Goal: Use online tool/utility: Utilize a website feature to perform a specific function

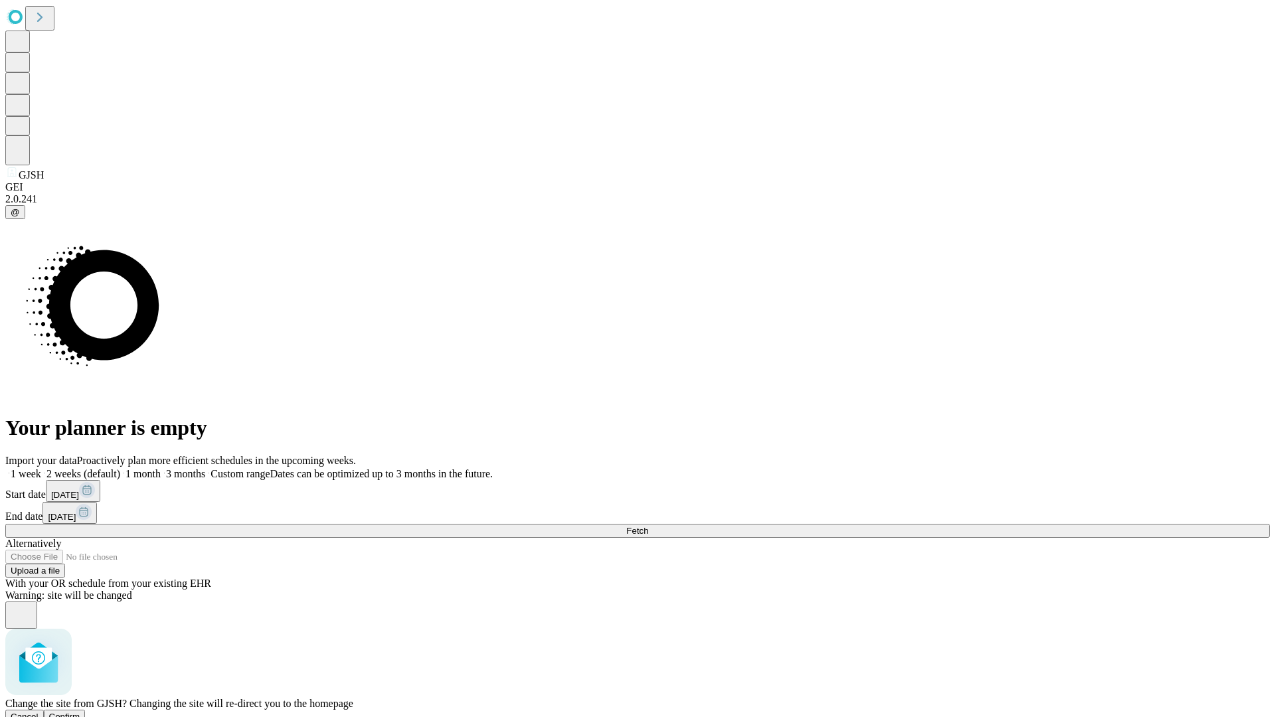
click at [80, 712] on span "Confirm" at bounding box center [64, 717] width 31 height 10
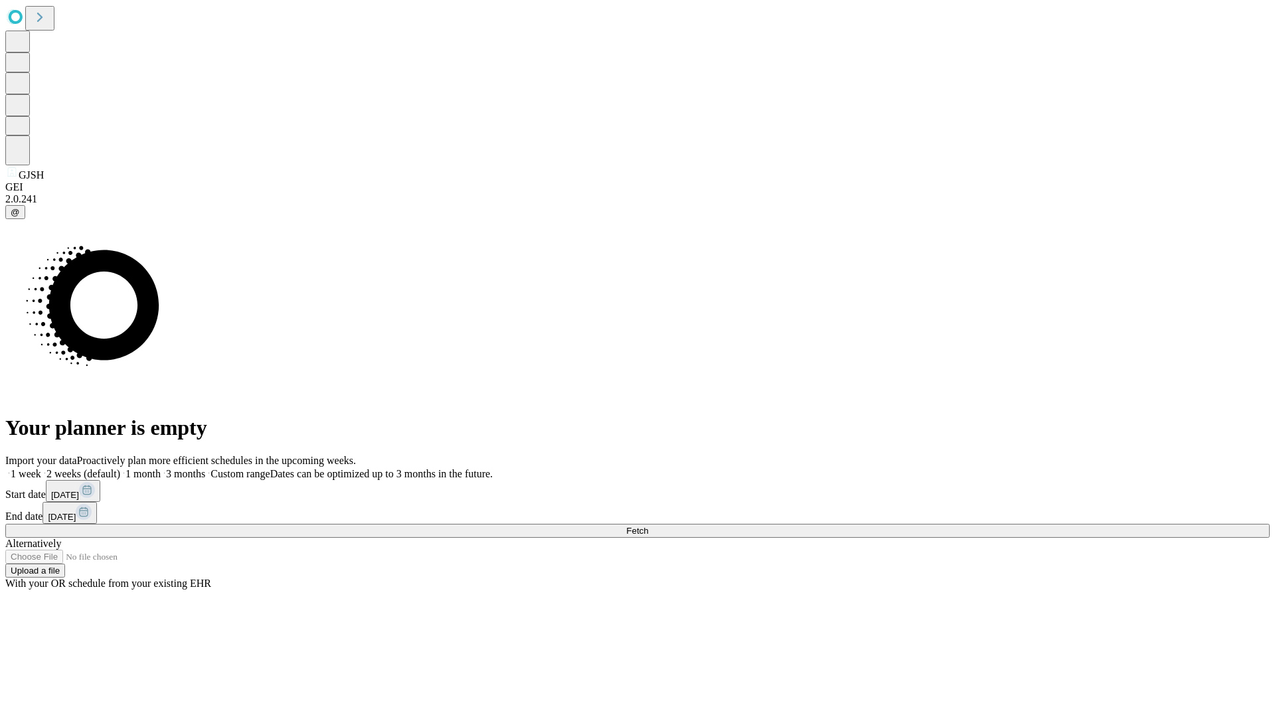
click at [120, 468] on label "2 weeks (default)" at bounding box center [80, 473] width 79 height 11
click at [648, 526] on span "Fetch" at bounding box center [637, 531] width 22 height 10
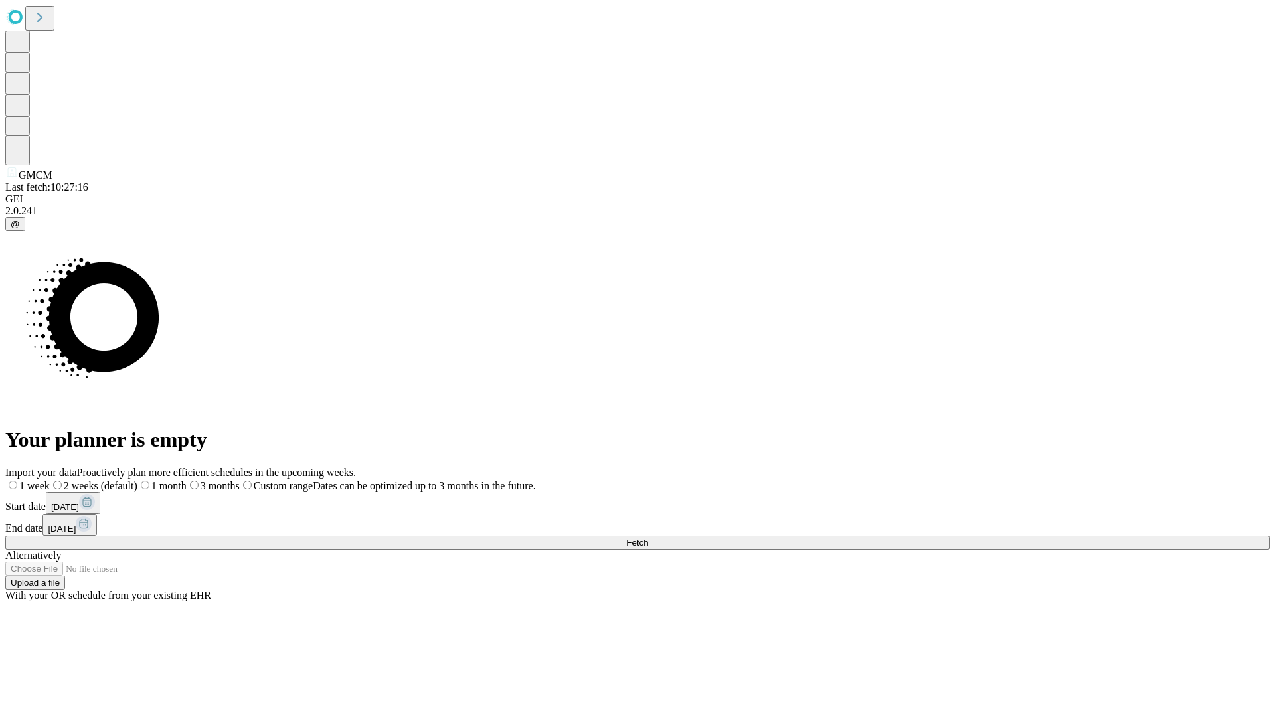
click at [137, 480] on label "2 weeks (default)" at bounding box center [94, 485] width 88 height 11
click at [648, 538] on span "Fetch" at bounding box center [637, 543] width 22 height 10
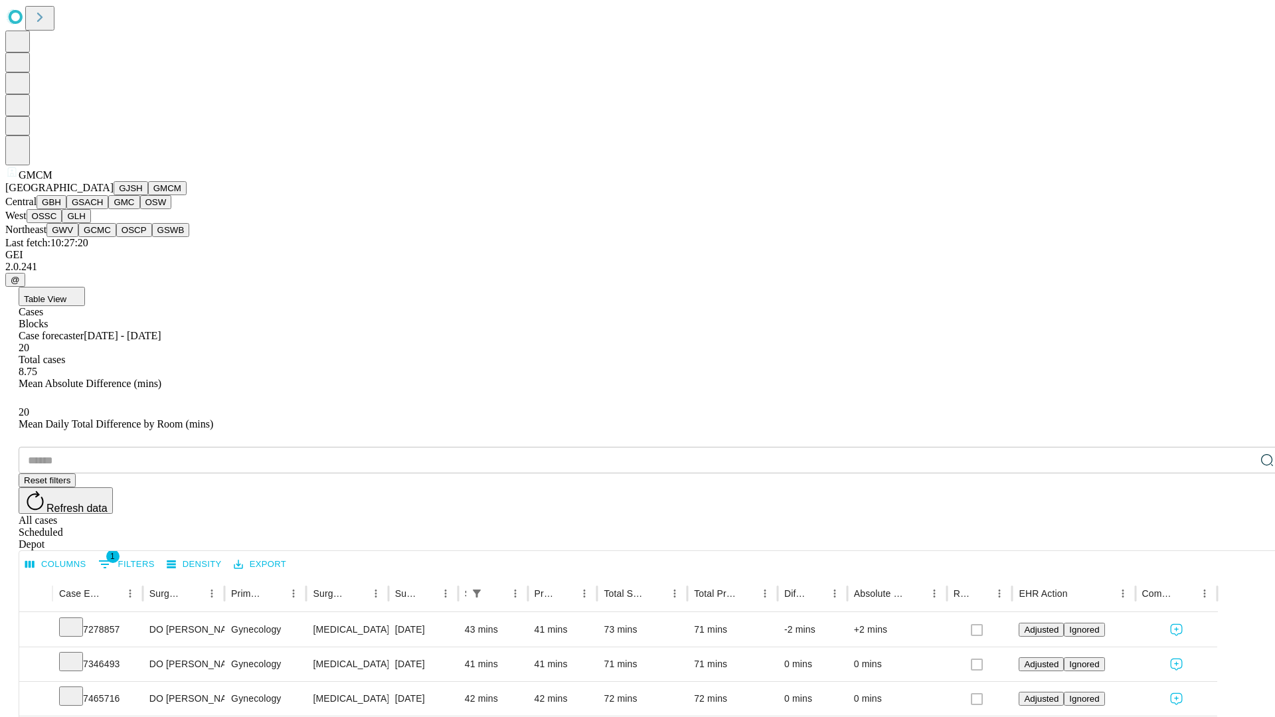
click at [66, 209] on button "GBH" at bounding box center [52, 202] width 30 height 14
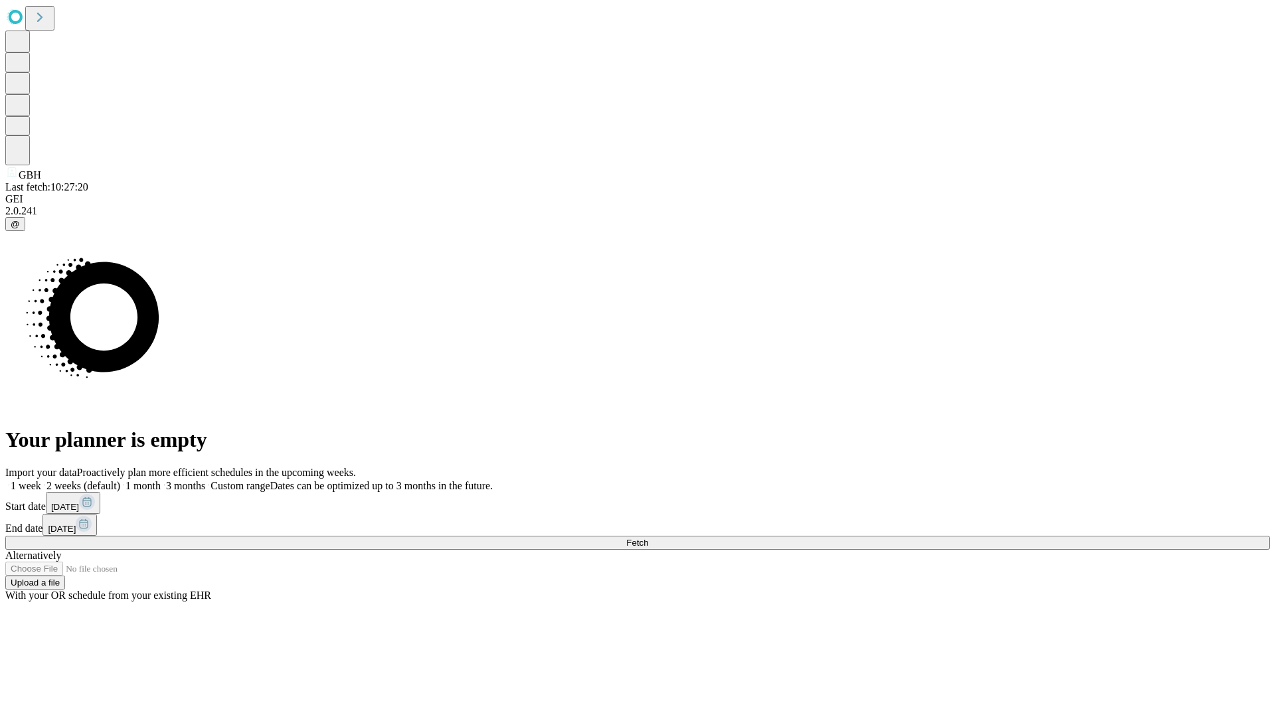
click at [120, 480] on label "2 weeks (default)" at bounding box center [80, 485] width 79 height 11
click at [648, 538] on span "Fetch" at bounding box center [637, 543] width 22 height 10
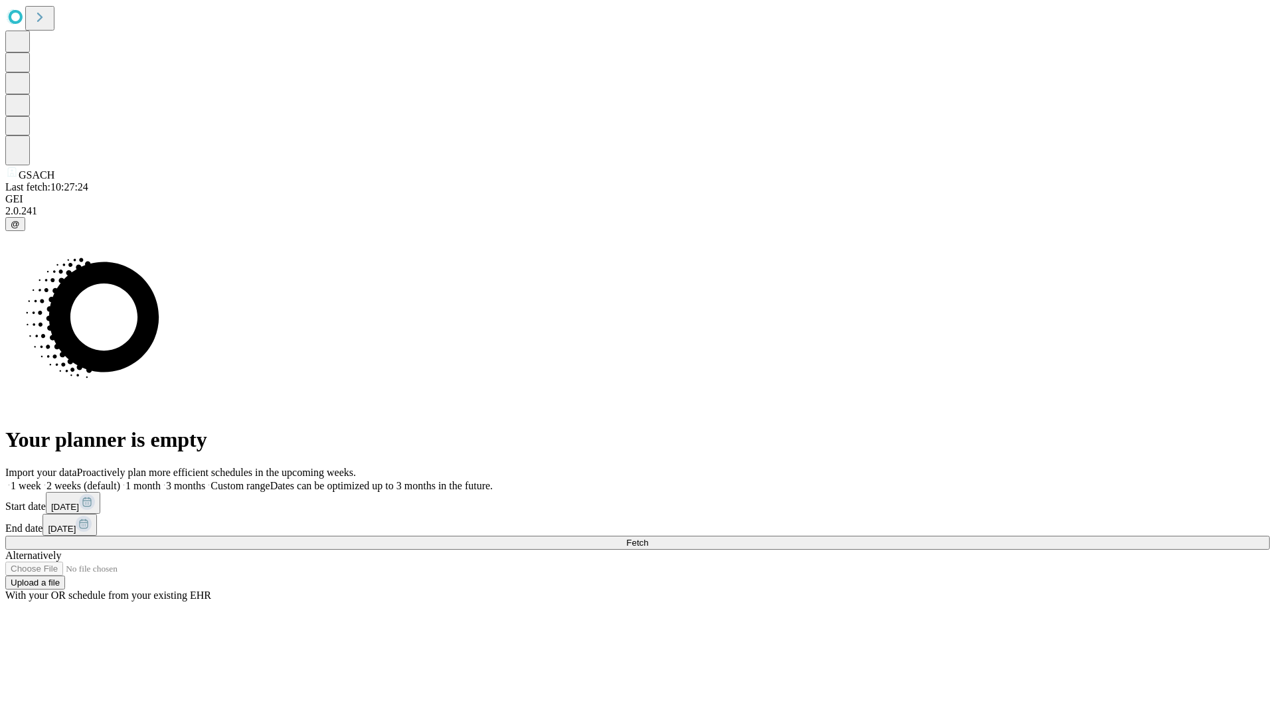
click at [120, 480] on label "2 weeks (default)" at bounding box center [80, 485] width 79 height 11
click at [648, 538] on span "Fetch" at bounding box center [637, 543] width 22 height 10
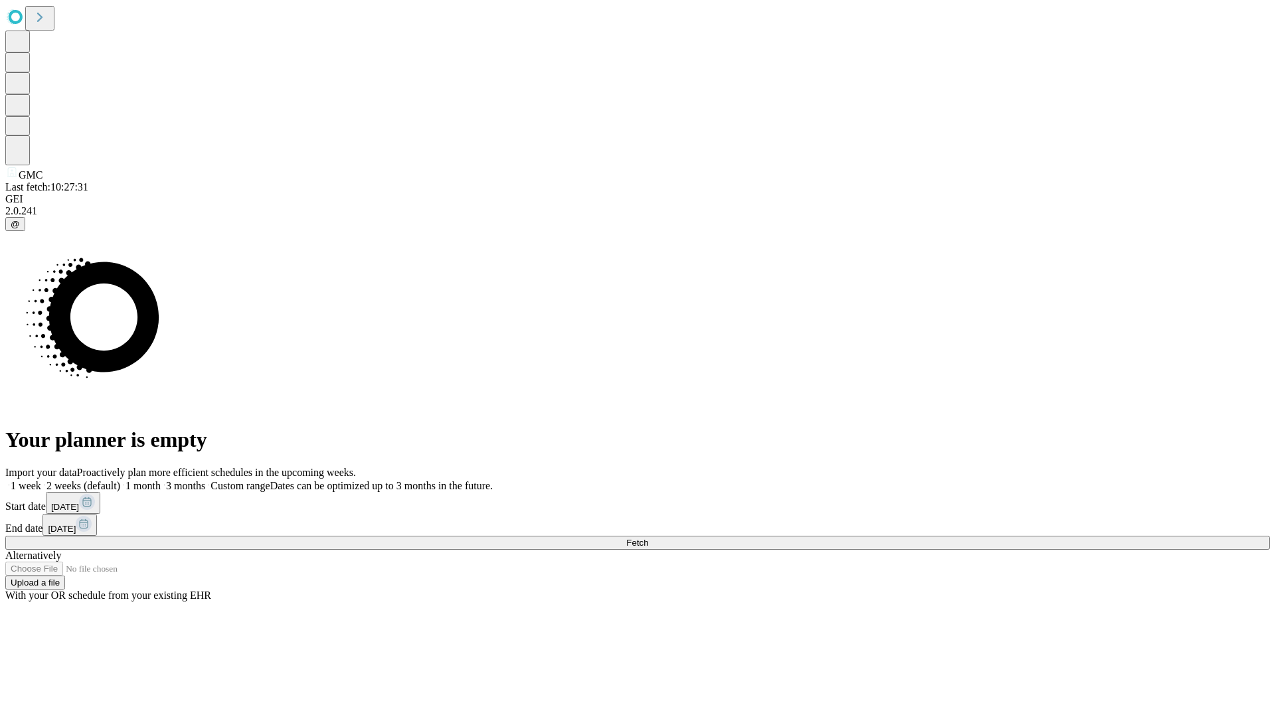
click at [120, 480] on label "2 weeks (default)" at bounding box center [80, 485] width 79 height 11
click at [648, 538] on span "Fetch" at bounding box center [637, 543] width 22 height 10
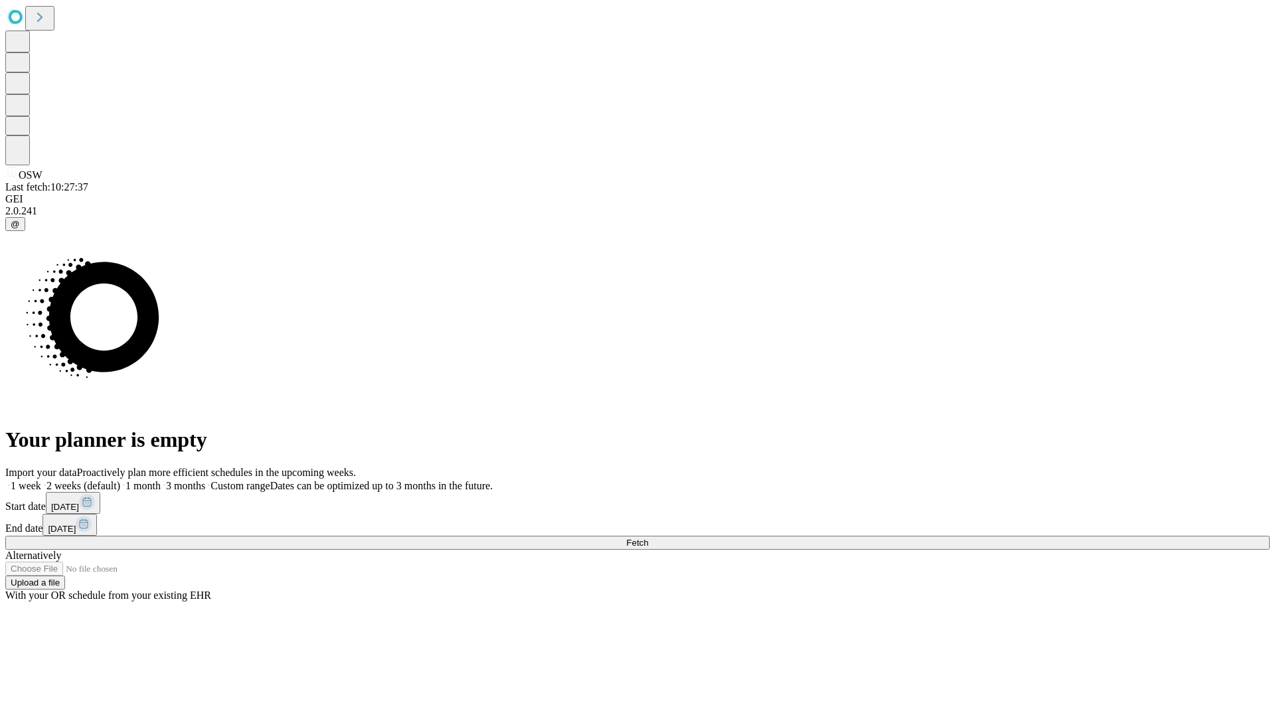
click at [648, 538] on span "Fetch" at bounding box center [637, 543] width 22 height 10
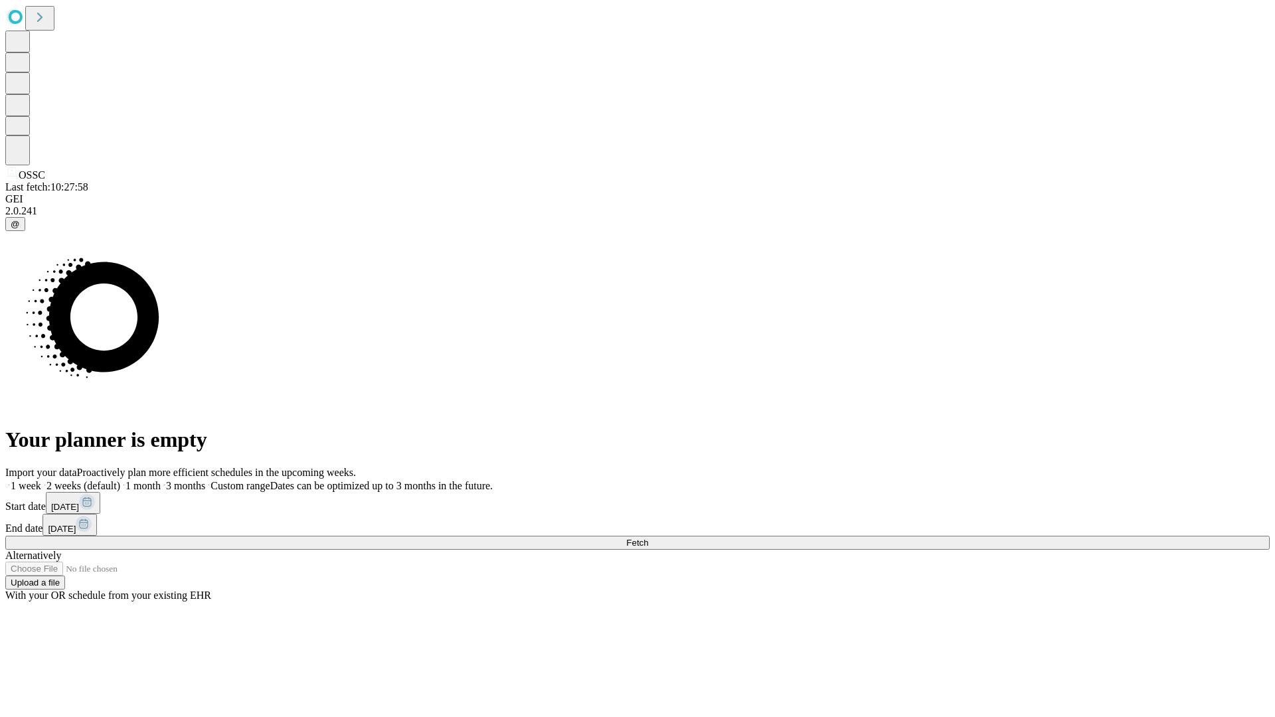
click at [120, 480] on label "2 weeks (default)" at bounding box center [80, 485] width 79 height 11
click at [648, 538] on span "Fetch" at bounding box center [637, 543] width 22 height 10
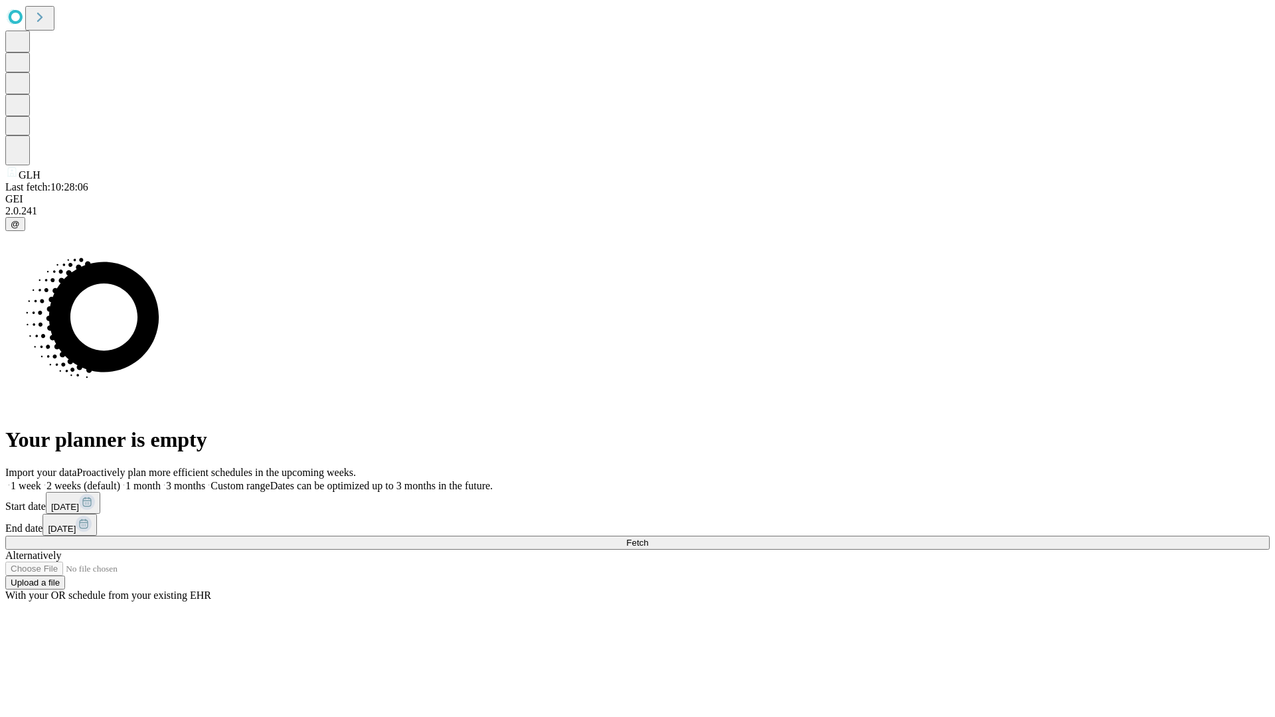
click at [120, 480] on label "2 weeks (default)" at bounding box center [80, 485] width 79 height 11
click at [648, 538] on span "Fetch" at bounding box center [637, 543] width 22 height 10
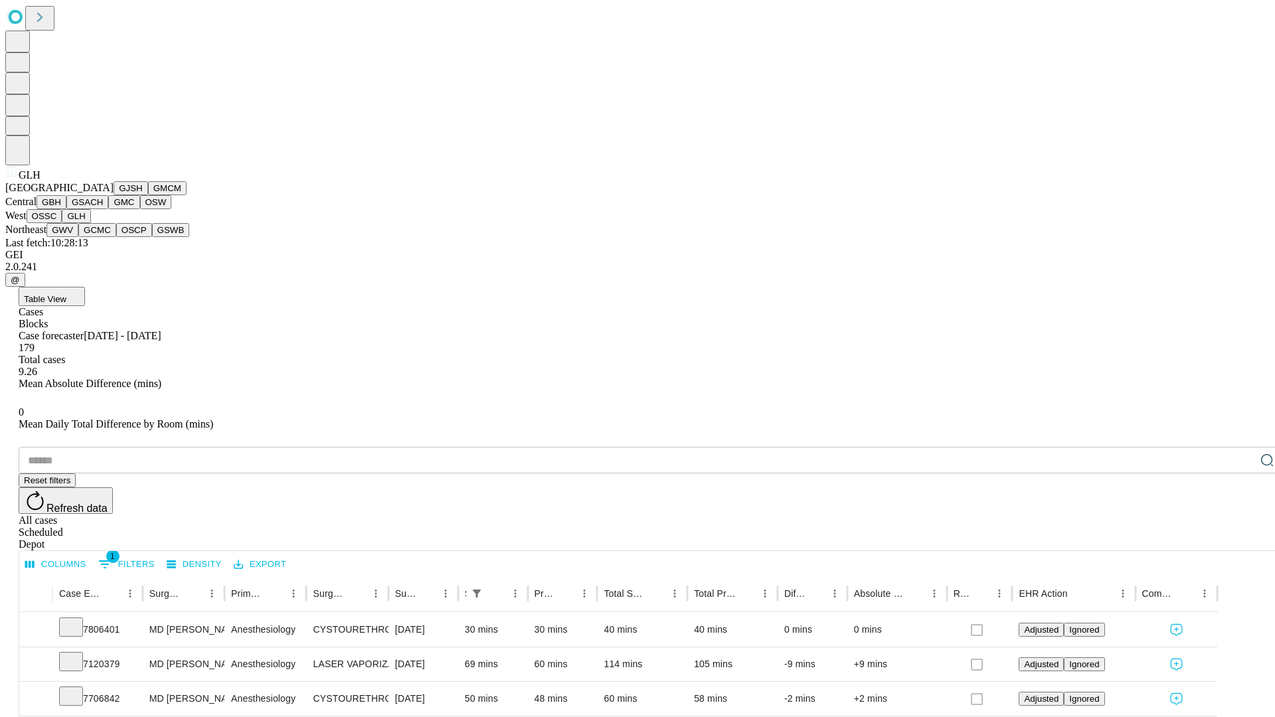
click at [78, 237] on button "GWV" at bounding box center [62, 230] width 32 height 14
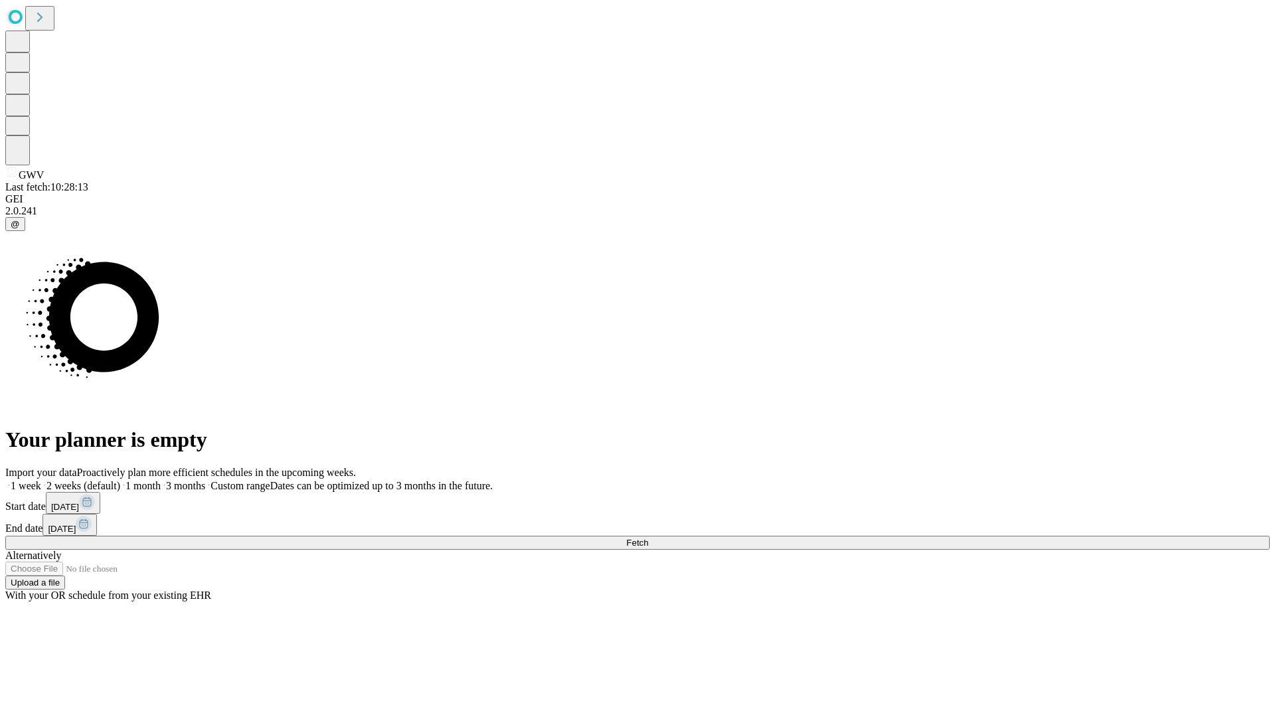
click at [120, 480] on label "2 weeks (default)" at bounding box center [80, 485] width 79 height 11
click at [648, 538] on span "Fetch" at bounding box center [637, 543] width 22 height 10
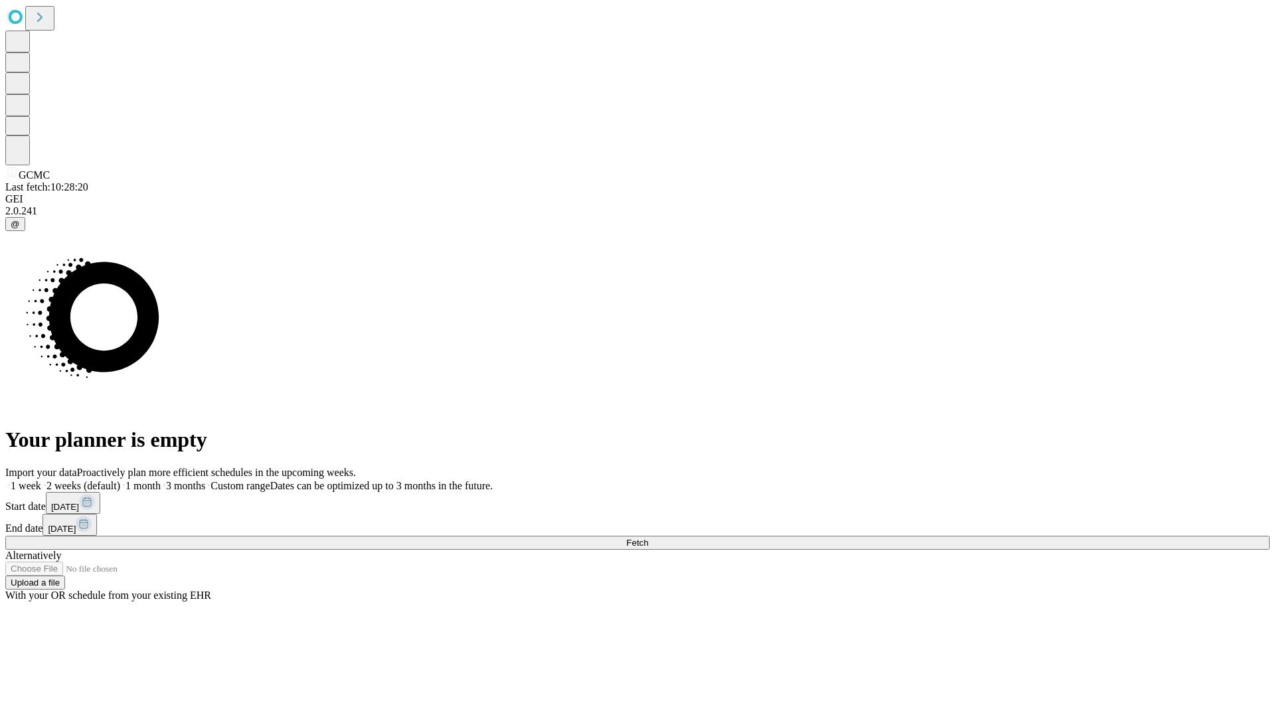
click at [120, 480] on label "2 weeks (default)" at bounding box center [80, 485] width 79 height 11
click at [648, 538] on span "Fetch" at bounding box center [637, 543] width 22 height 10
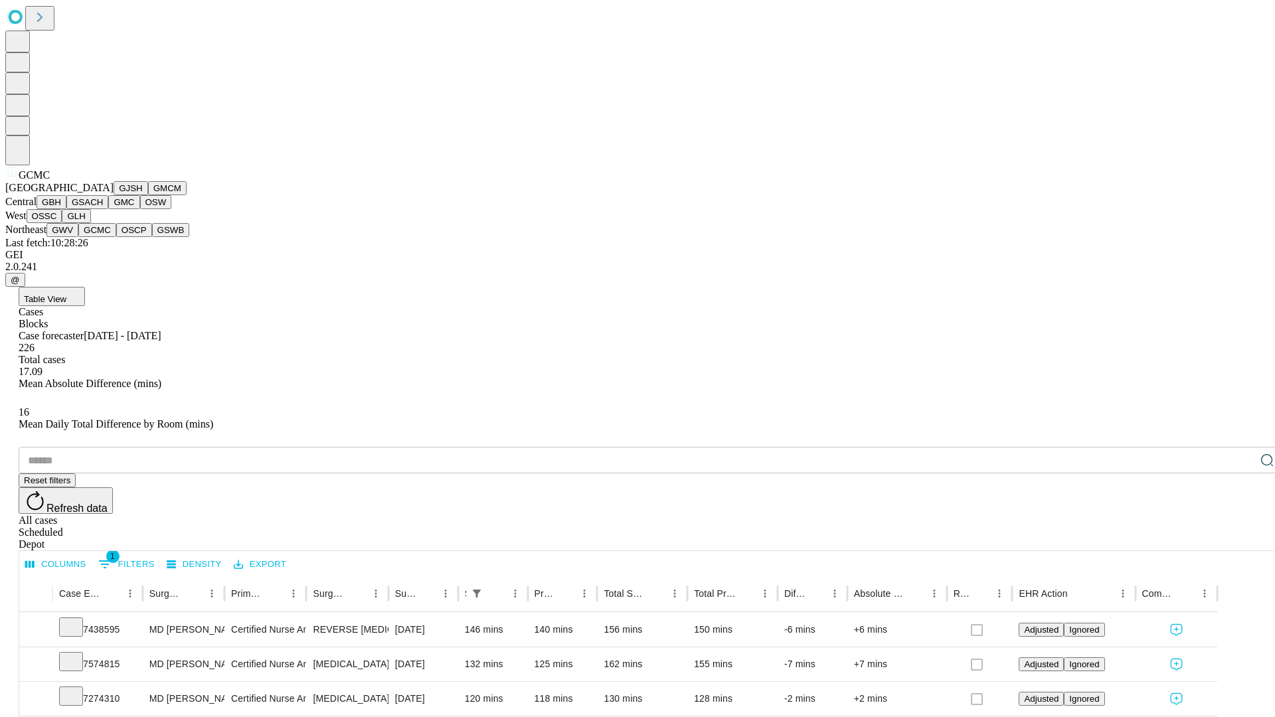
click at [116, 237] on button "OSCP" at bounding box center [134, 230] width 36 height 14
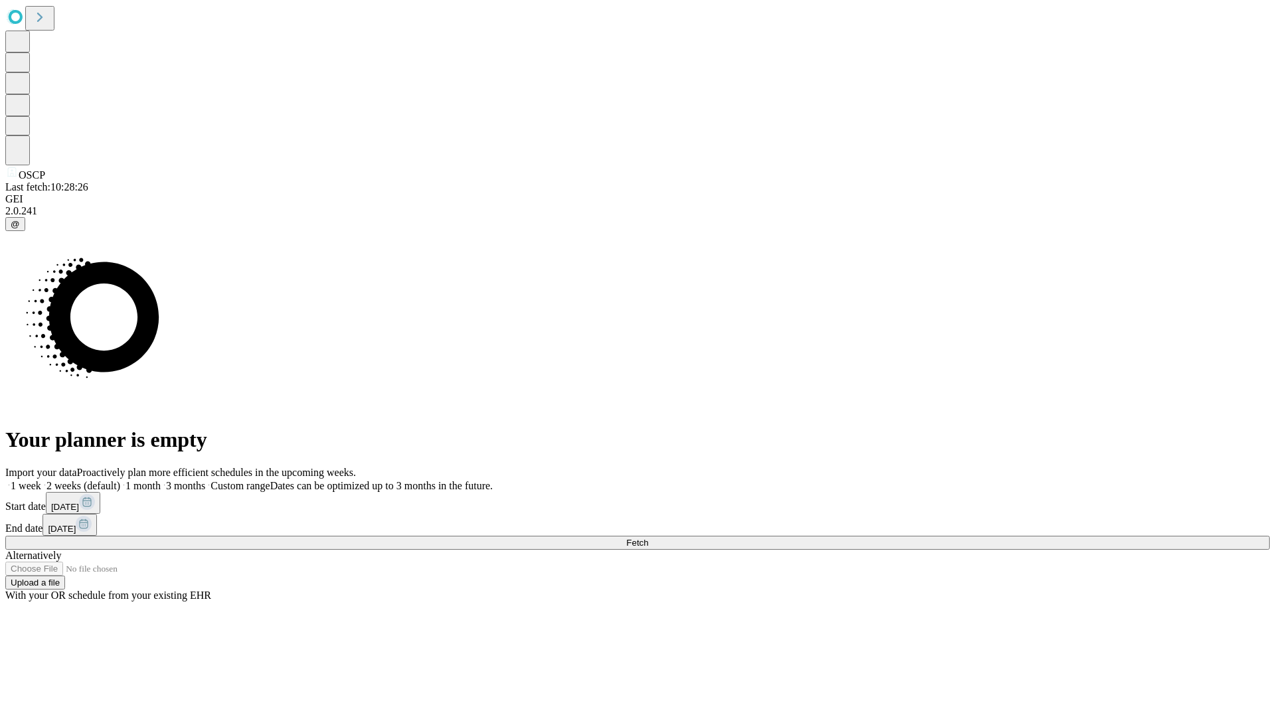
click at [120, 480] on label "2 weeks (default)" at bounding box center [80, 485] width 79 height 11
click at [648, 538] on span "Fetch" at bounding box center [637, 543] width 22 height 10
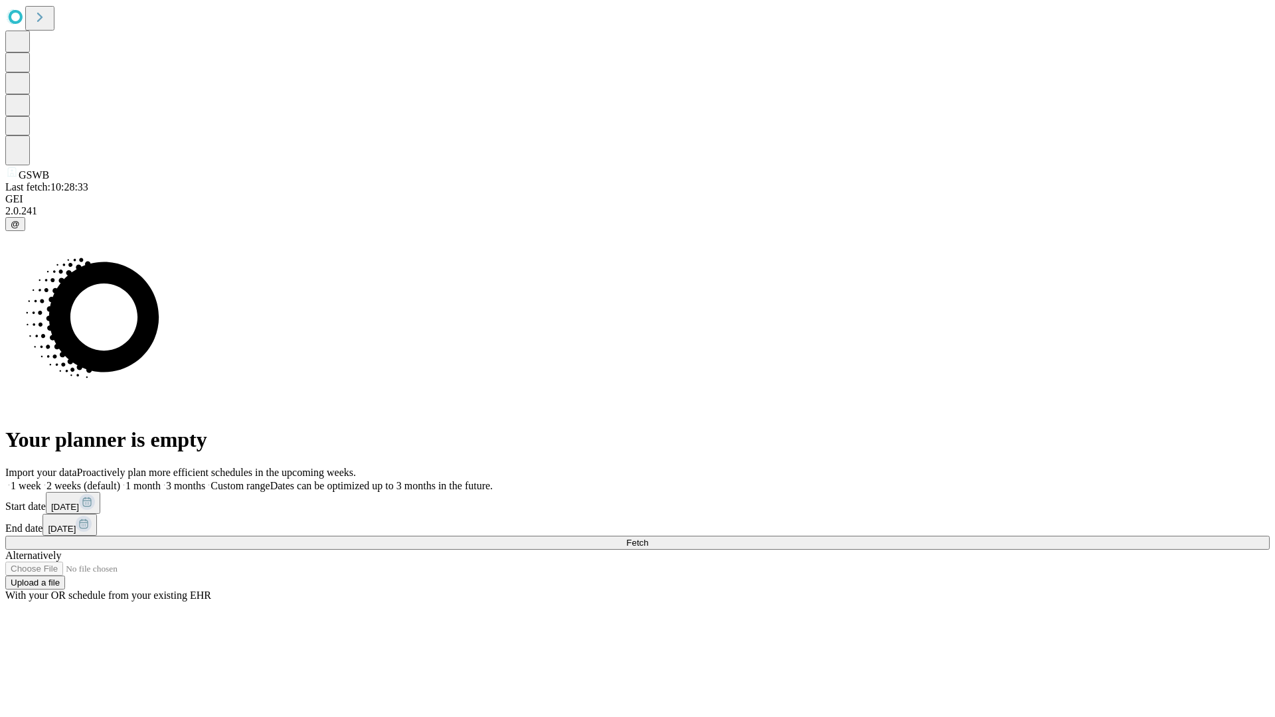
click at [120, 480] on label "2 weeks (default)" at bounding box center [80, 485] width 79 height 11
click at [648, 538] on span "Fetch" at bounding box center [637, 543] width 22 height 10
